Goal: Task Accomplishment & Management: Use online tool/utility

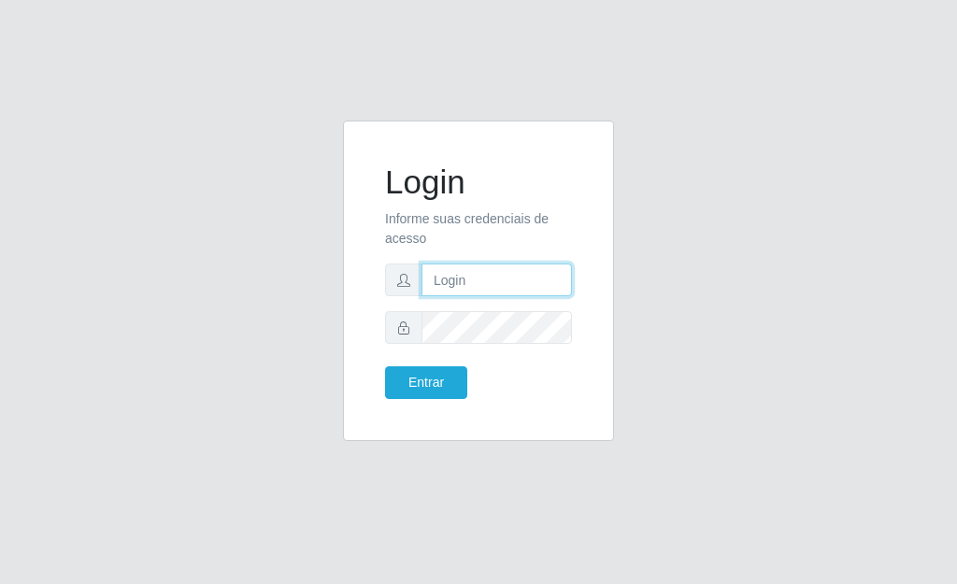
type input "[PERSON_NAME]"
click at [425, 402] on div "Login Informe suas credenciais de acesso [PERSON_NAME] Entrar" at bounding box center [478, 281] width 224 height 274
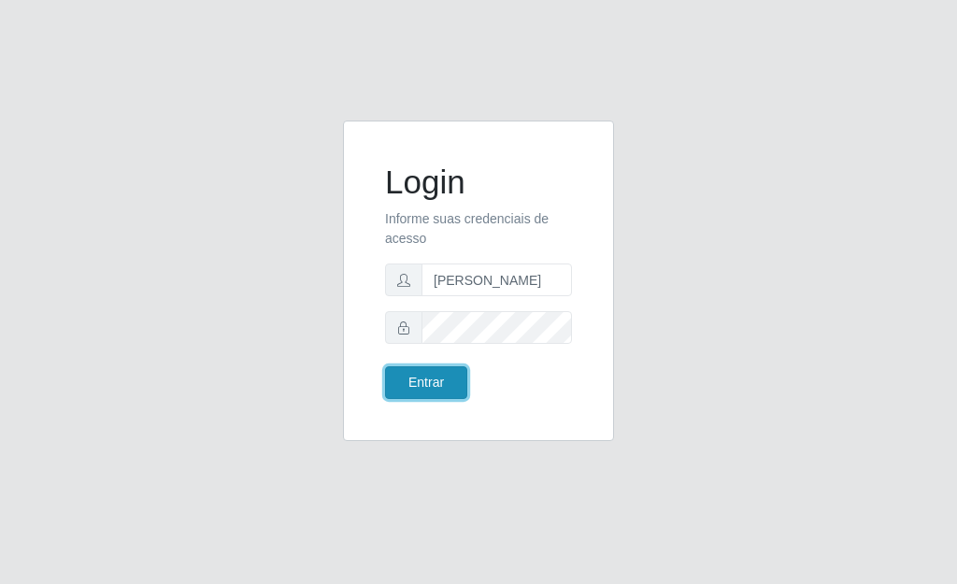
click at [413, 372] on button "Entrar" at bounding box center [426, 382] width 82 height 33
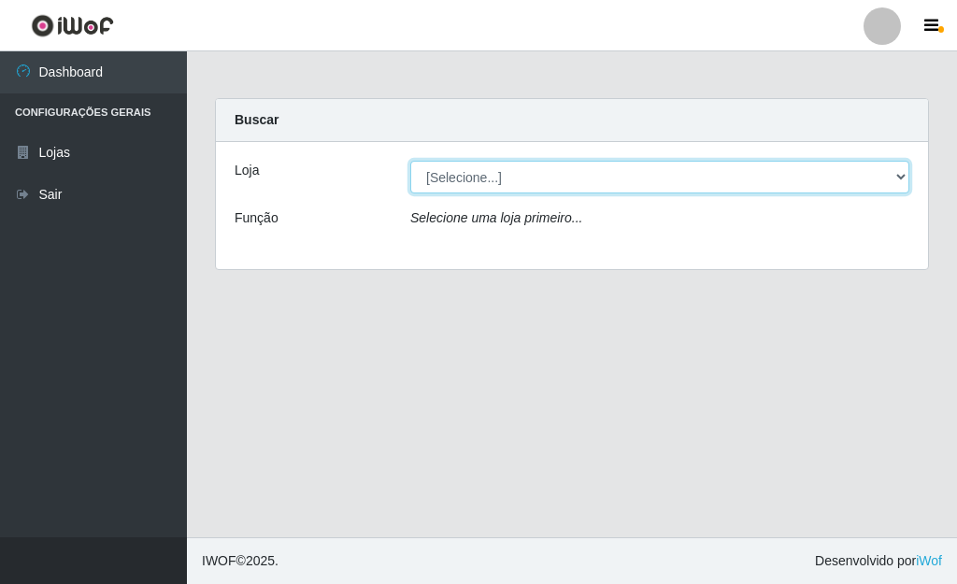
click at [904, 173] on select "[Selecione...] Bemais Supermercados - [GEOGRAPHIC_DATA]" at bounding box center [659, 177] width 499 height 33
select select "249"
click at [410, 161] on select "[Selecione...] Bemais Supermercados - [GEOGRAPHIC_DATA]" at bounding box center [659, 177] width 499 height 33
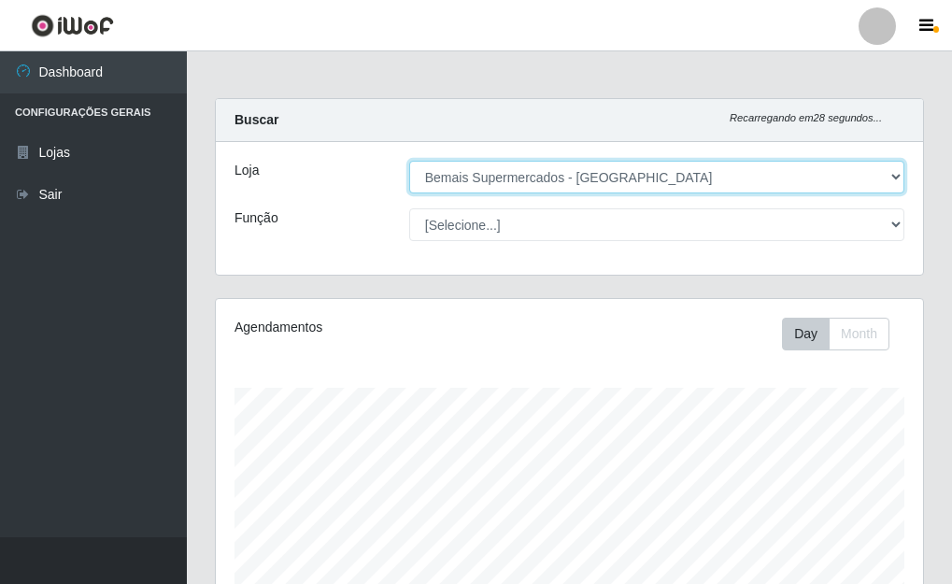
scroll to position [388, 708]
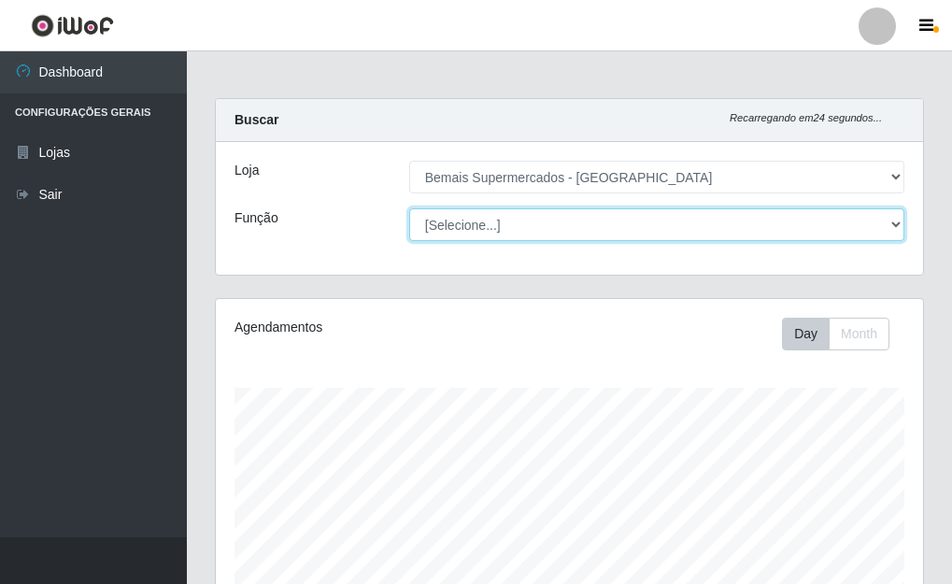
click at [904, 217] on select "[Selecione...] ASG ASG + ASG ++ Auxiliar de Depósito Auxiliar de Depósito + Aux…" at bounding box center [656, 224] width 495 height 33
click at [409, 208] on select "[Selecione...] ASG ASG + ASG ++ Auxiliar de Depósito Auxiliar de Depósito + Aux…" at bounding box center [656, 224] width 495 height 33
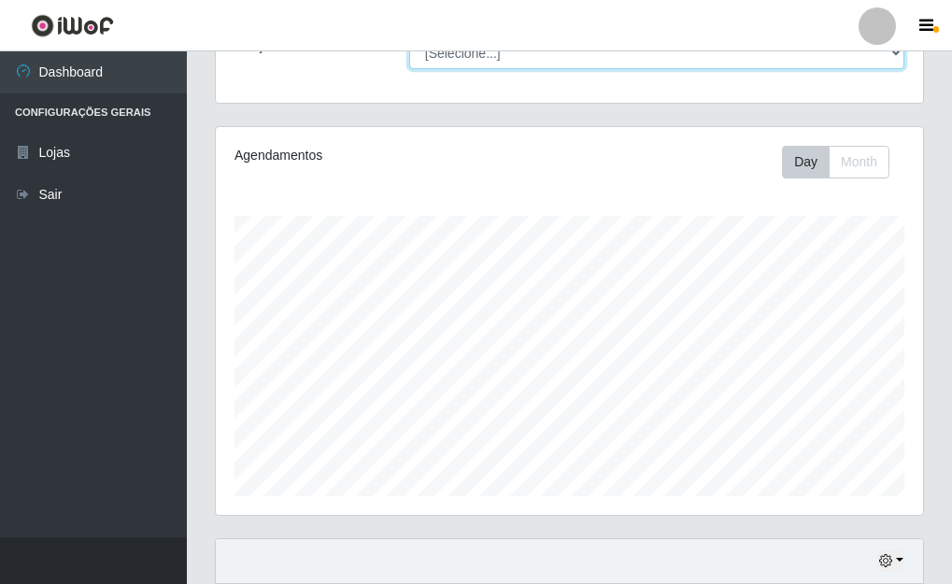
scroll to position [170, 0]
